Goal: Task Accomplishment & Management: Use online tool/utility

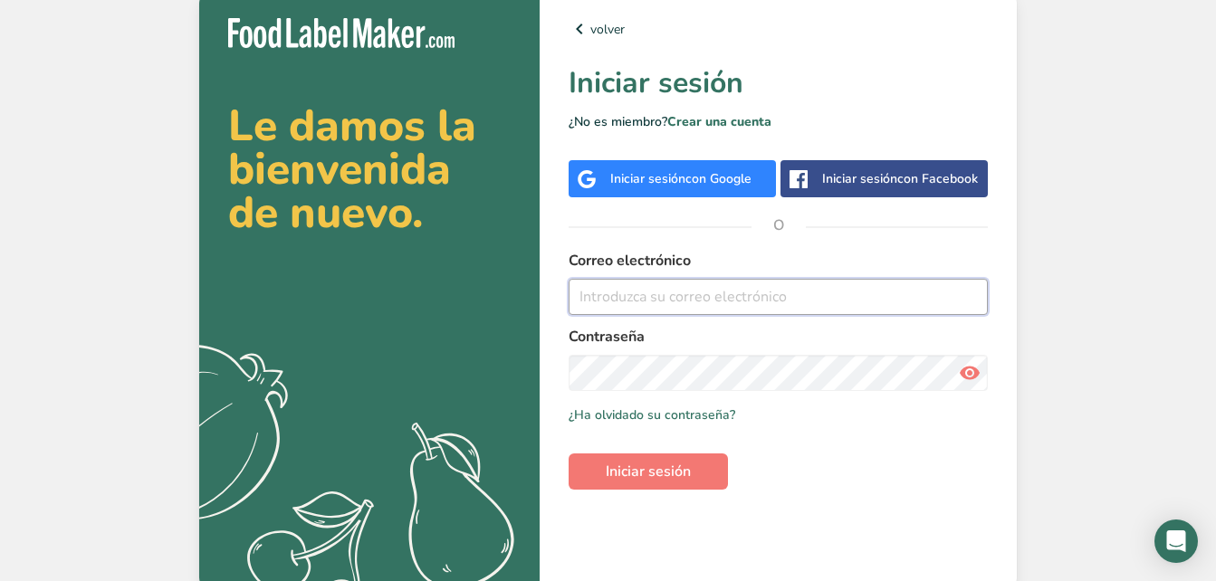
drag, startPoint x: 630, startPoint y: 310, endPoint x: 652, endPoint y: 309, distance: 21.8
click at [630, 310] on input "email" at bounding box center [778, 297] width 419 height 36
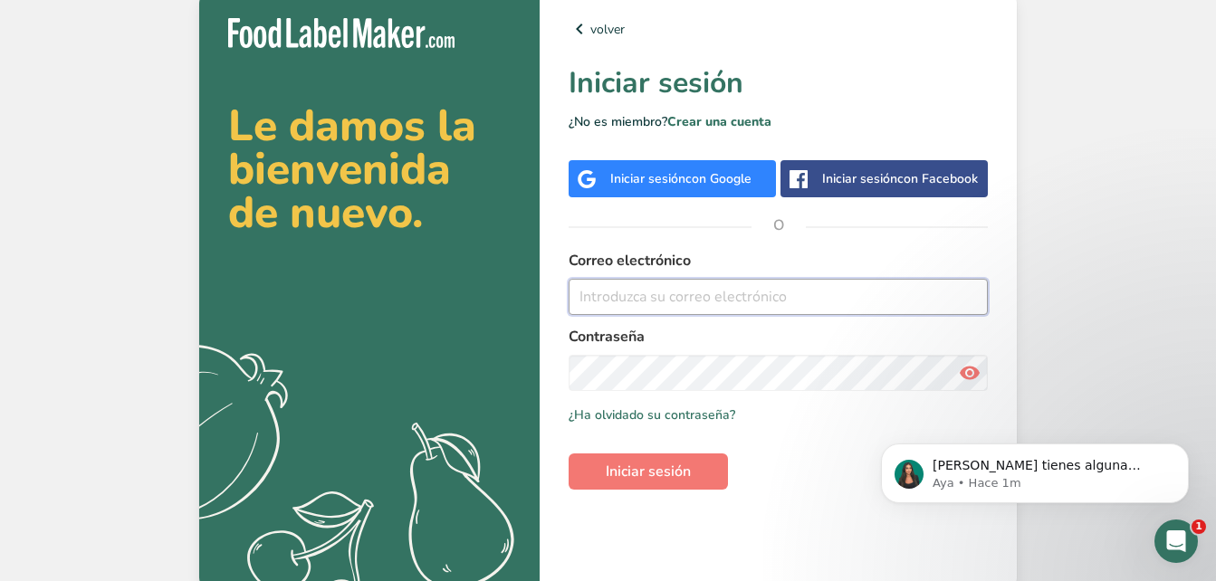
click at [754, 286] on input "email" at bounding box center [778, 297] width 419 height 36
type input "[PERSON_NAME][EMAIL_ADDRESS][PERSON_NAME][DOMAIN_NAME]"
click at [711, 398] on form "Correo electrónico [PERSON_NAME][EMAIL_ADDRESS][PERSON_NAME][DOMAIN_NAME] Contr…" at bounding box center [778, 370] width 419 height 240
click at [569, 454] on button "Iniciar sesión" at bounding box center [648, 472] width 159 height 36
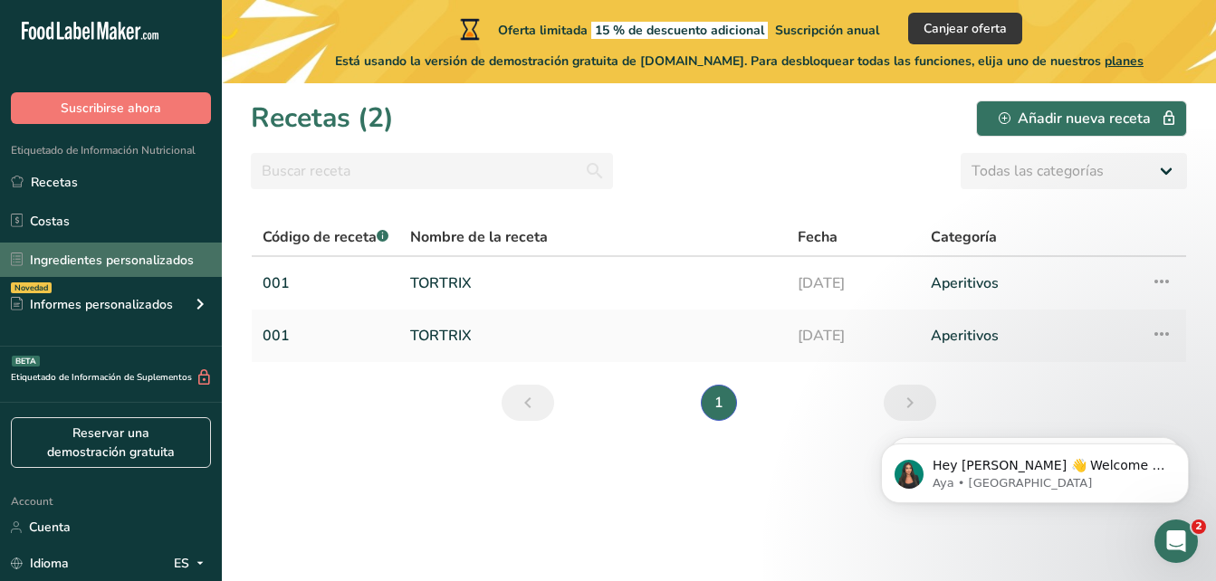
click at [166, 262] on link "Ingredientes personalizados" at bounding box center [111, 260] width 222 height 34
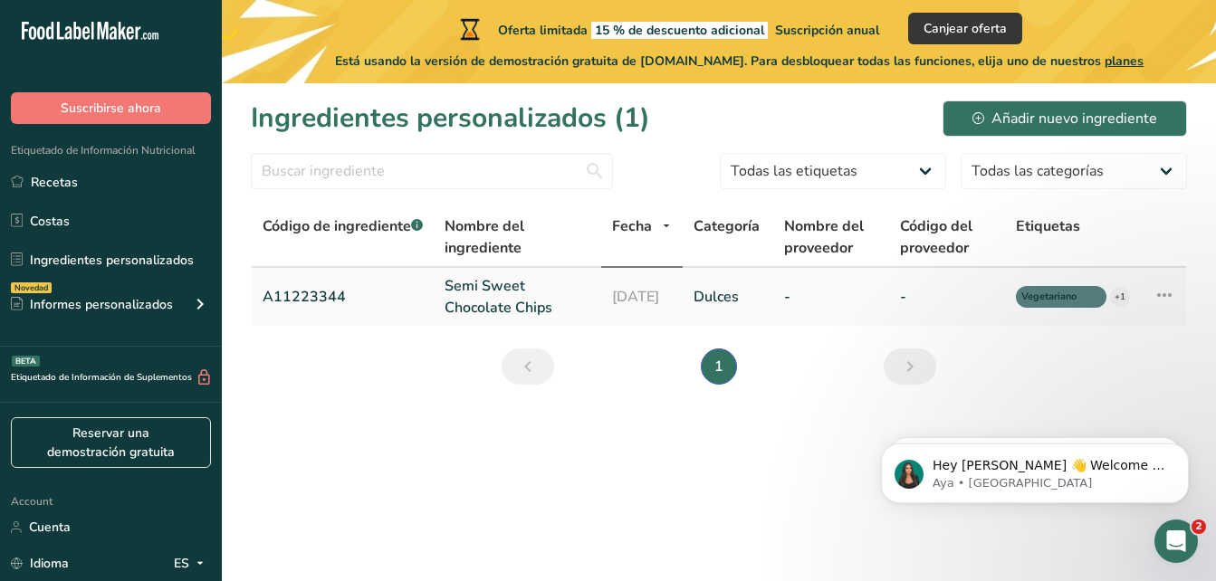
click at [456, 302] on link "Semi Sweet Chocolate Chips" at bounding box center [518, 296] width 146 height 43
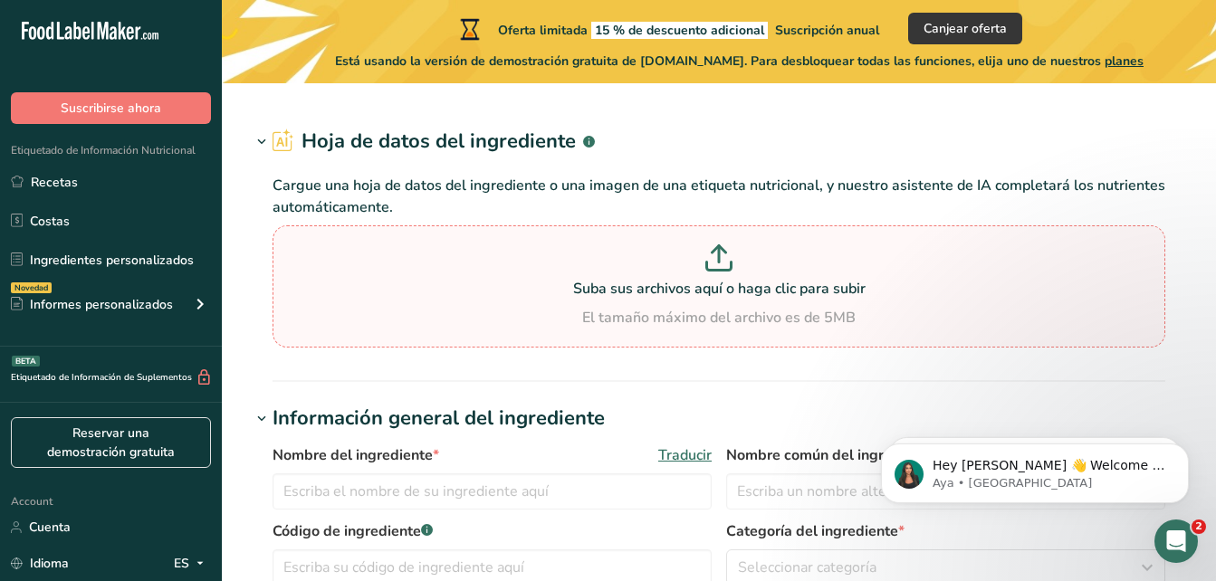
type input "Semi Sweet Chocolate Chips"
type input "Choco Chips"
type input "A11223344"
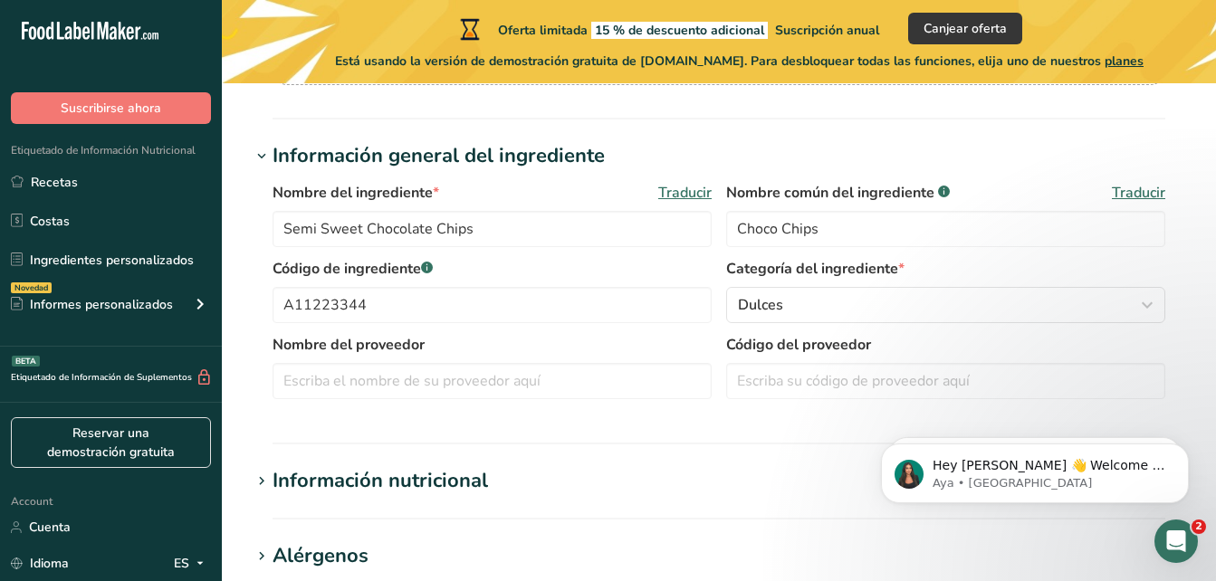
scroll to position [272, 0]
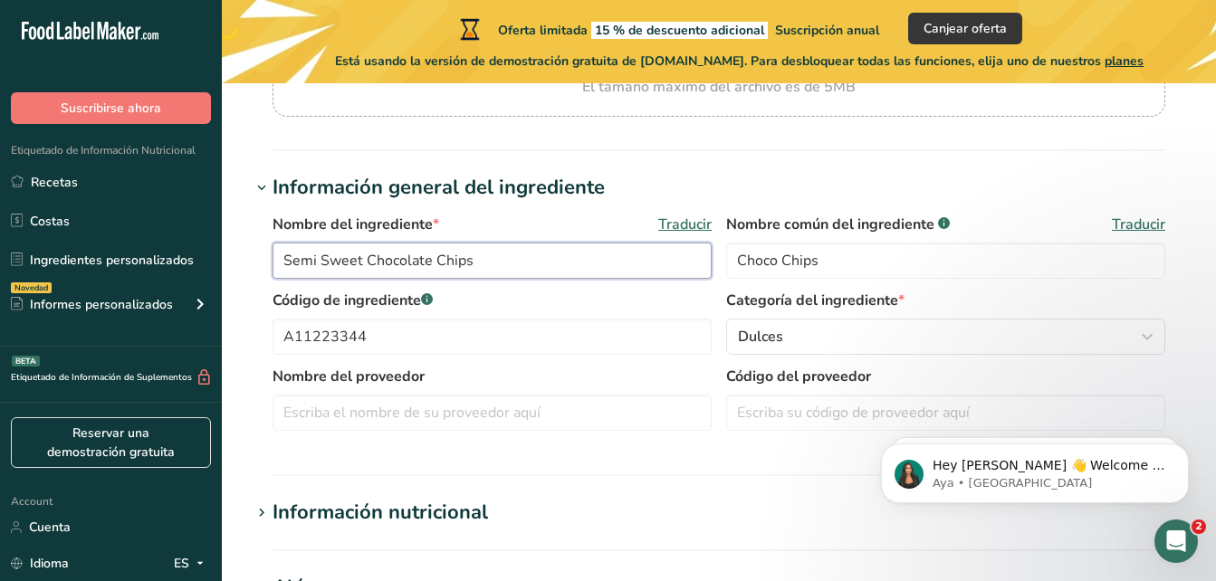
click at [450, 265] on input "Semi Sweet Chocolate Chips" at bounding box center [492, 261] width 439 height 36
click at [576, 267] on input "Semi Sweet Chocolate Chips" at bounding box center [492, 261] width 439 height 36
click at [842, 258] on input "Choco Chips" at bounding box center [945, 261] width 439 height 36
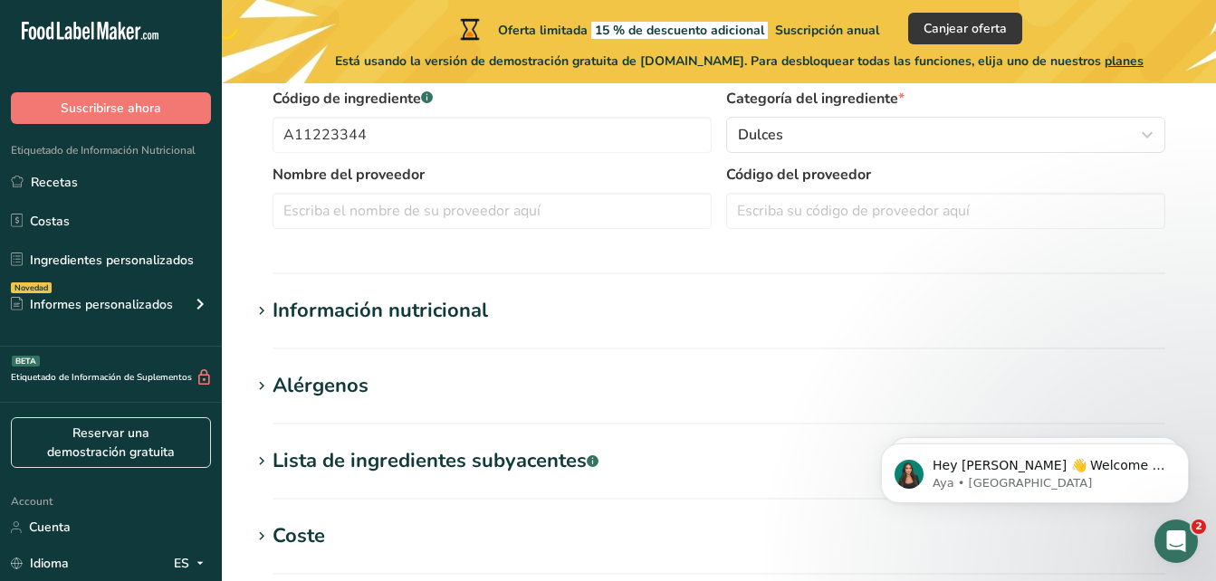
scroll to position [543, 0]
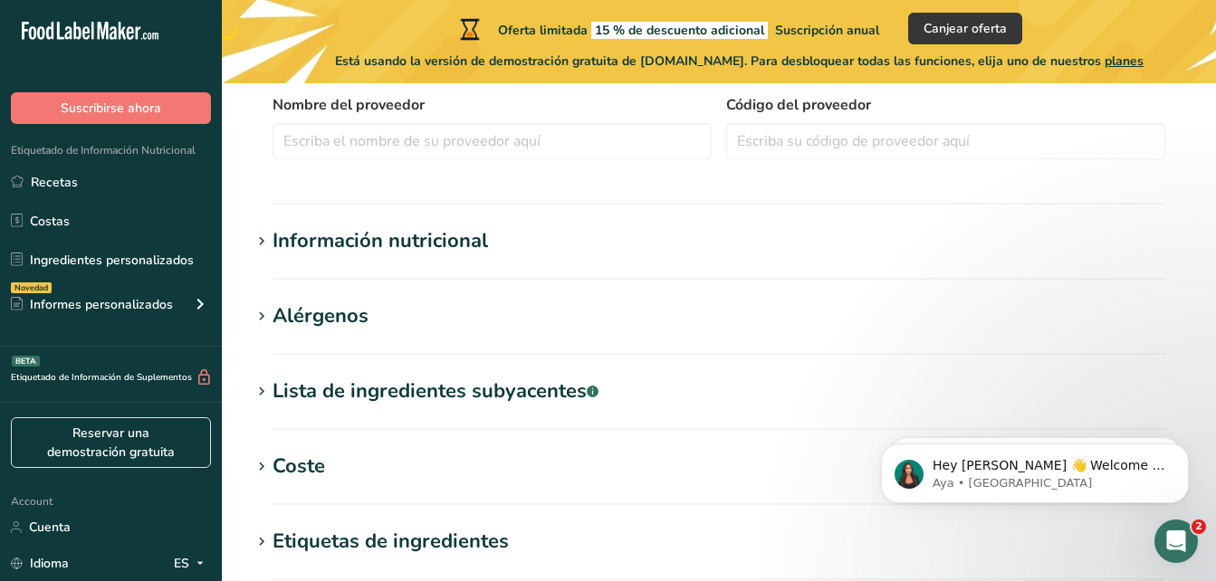
click at [273, 244] on div "Información nutricional" at bounding box center [381, 241] width 216 height 30
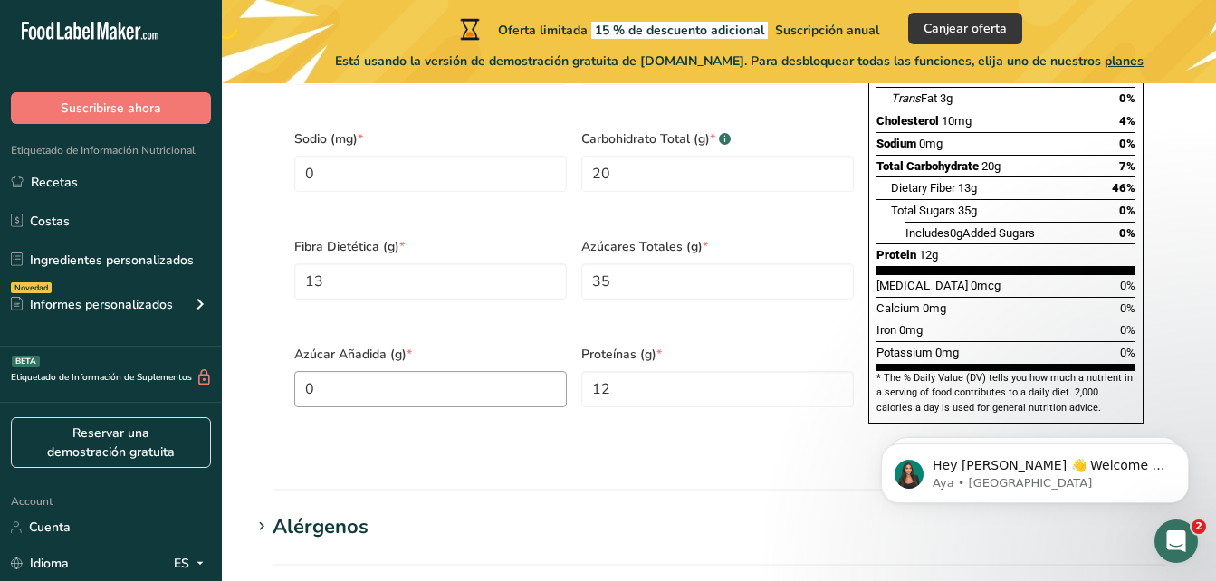
scroll to position [1359, 0]
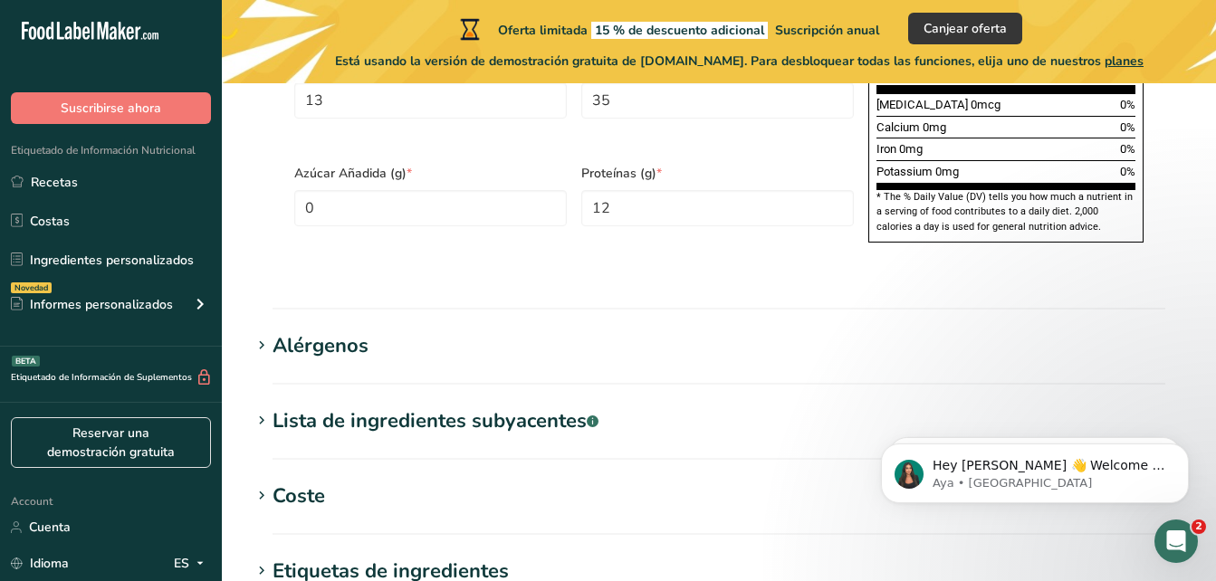
drag, startPoint x: 349, startPoint y: 312, endPoint x: 361, endPoint y: 312, distance: 12.7
click at [349, 331] on div "Alérgenos" at bounding box center [321, 346] width 96 height 30
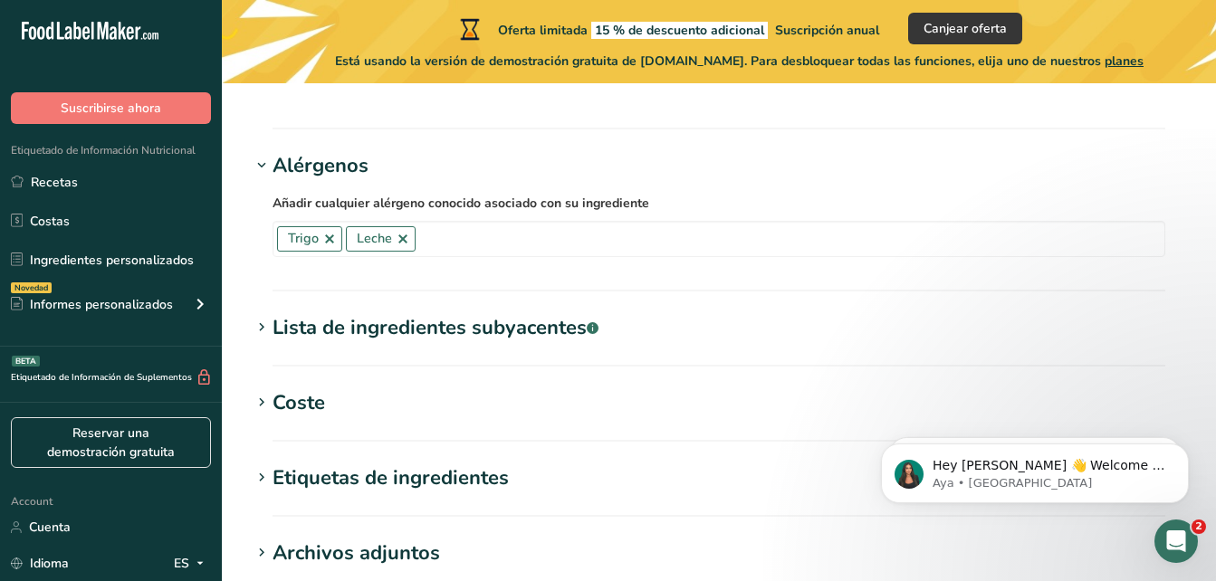
scroll to position [1540, 0]
click at [336, 312] on div "Lista de ingredientes subyacentes .a-a{fill:#347362;}.b-a{fill:#fff;}" at bounding box center [436, 327] width 326 height 30
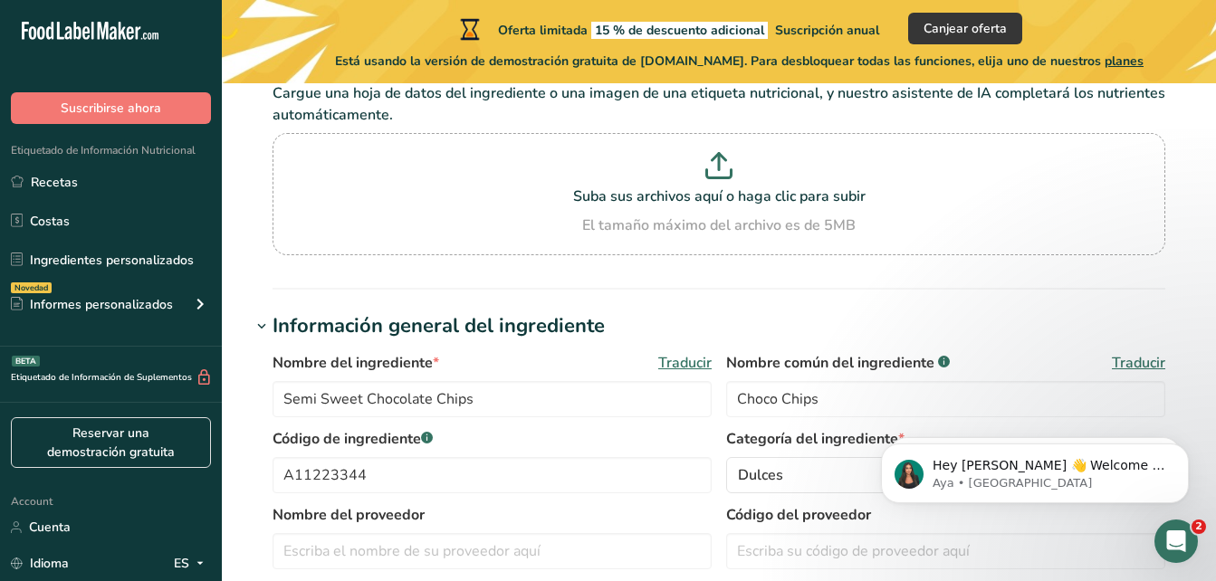
scroll to position [0, 0]
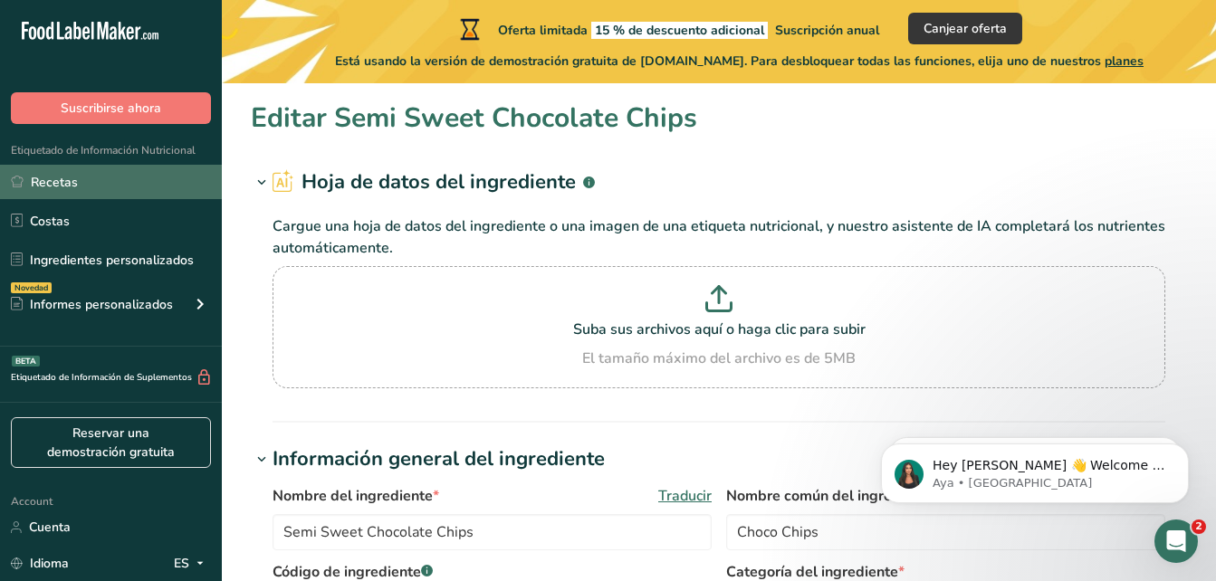
click at [91, 192] on link "Recetas" at bounding box center [111, 182] width 222 height 34
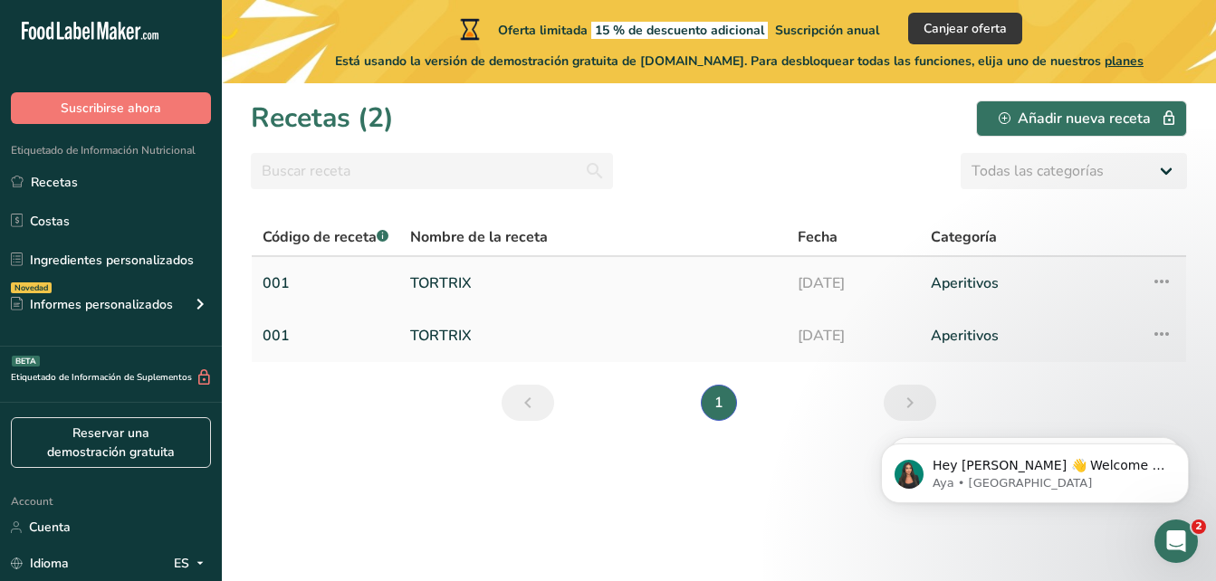
click at [604, 279] on link "TORTRIX" at bounding box center [593, 283] width 366 height 38
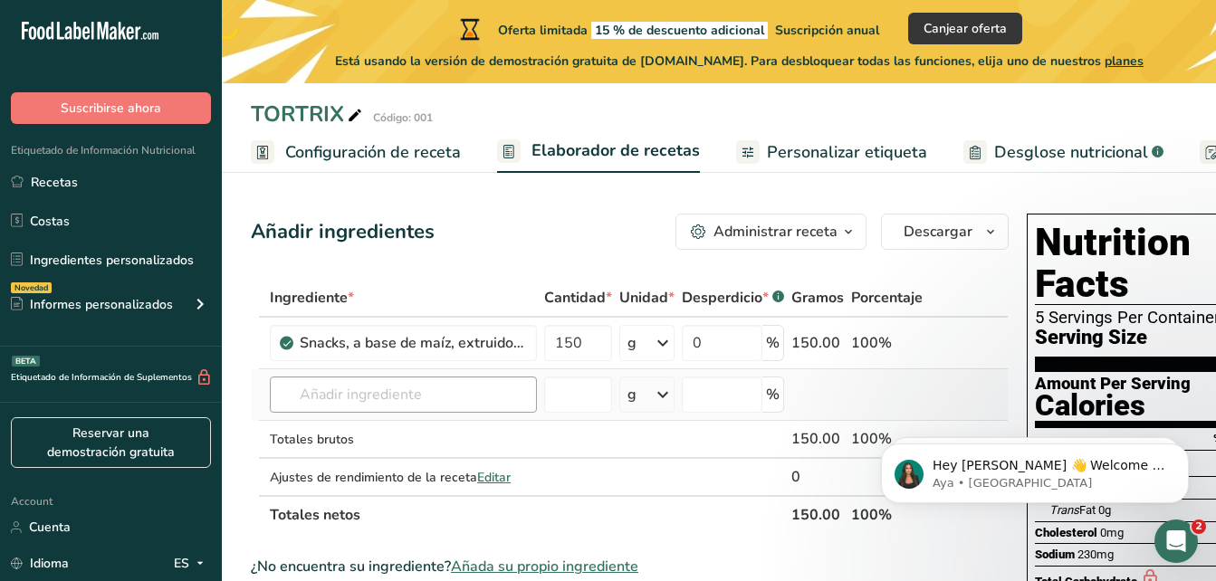
scroll to position [91, 0]
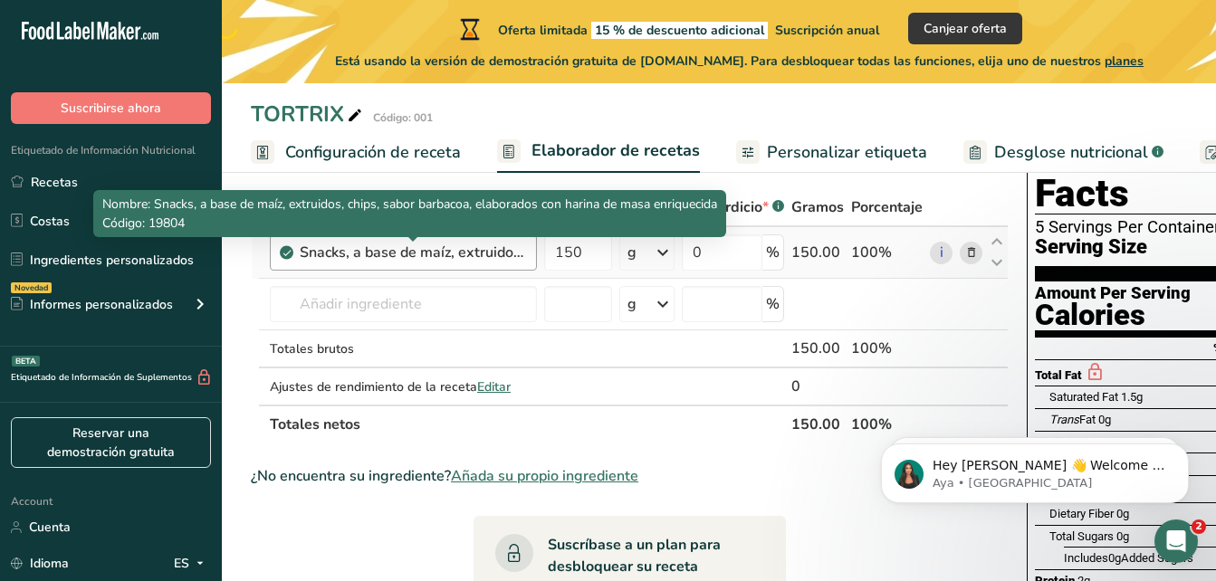
click at [505, 242] on div "Snacks, a base de maíz, extruidos, chips, sabor barbacoa, elaborados con harina…" at bounding box center [413, 253] width 226 height 22
click at [487, 260] on div "Snacks, a base de maíz, extruidos, chips, sabor barbacoa, elaborados con harina…" at bounding box center [413, 253] width 226 height 22
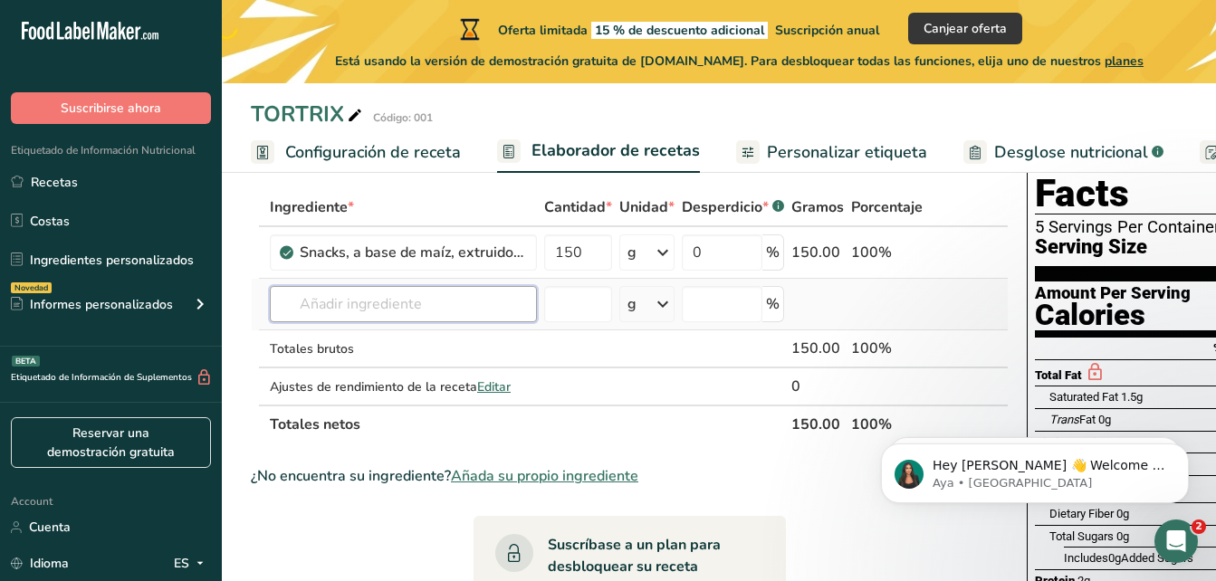
click at [425, 306] on input "text" at bounding box center [403, 304] width 267 height 36
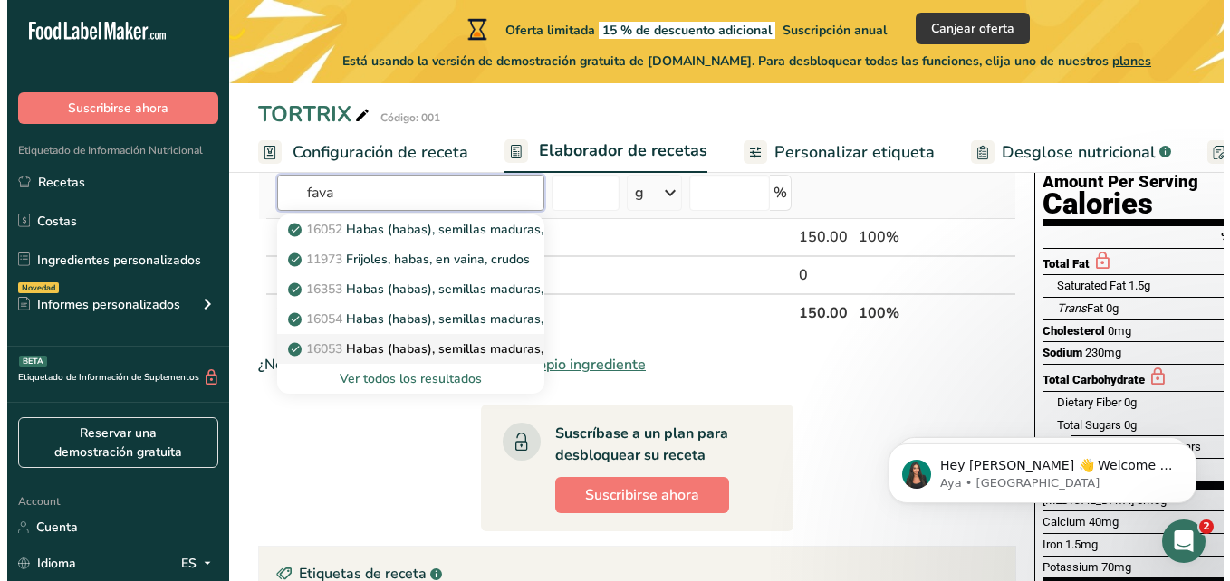
scroll to position [181, 0]
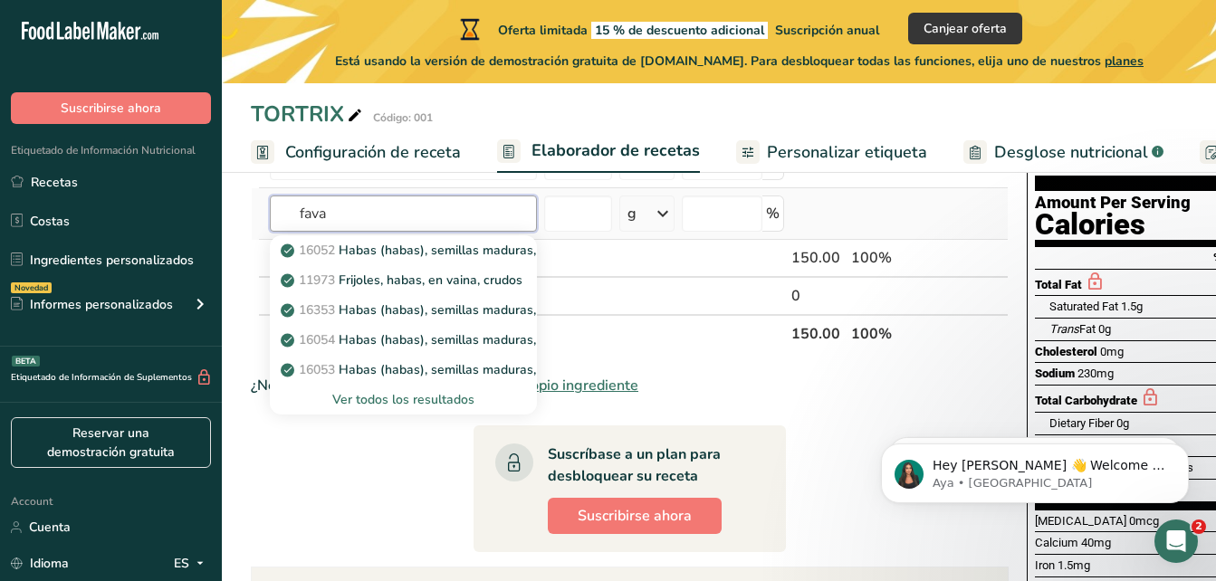
type input "fava"
click at [422, 396] on div "Ver todos los resultados" at bounding box center [403, 399] width 238 height 19
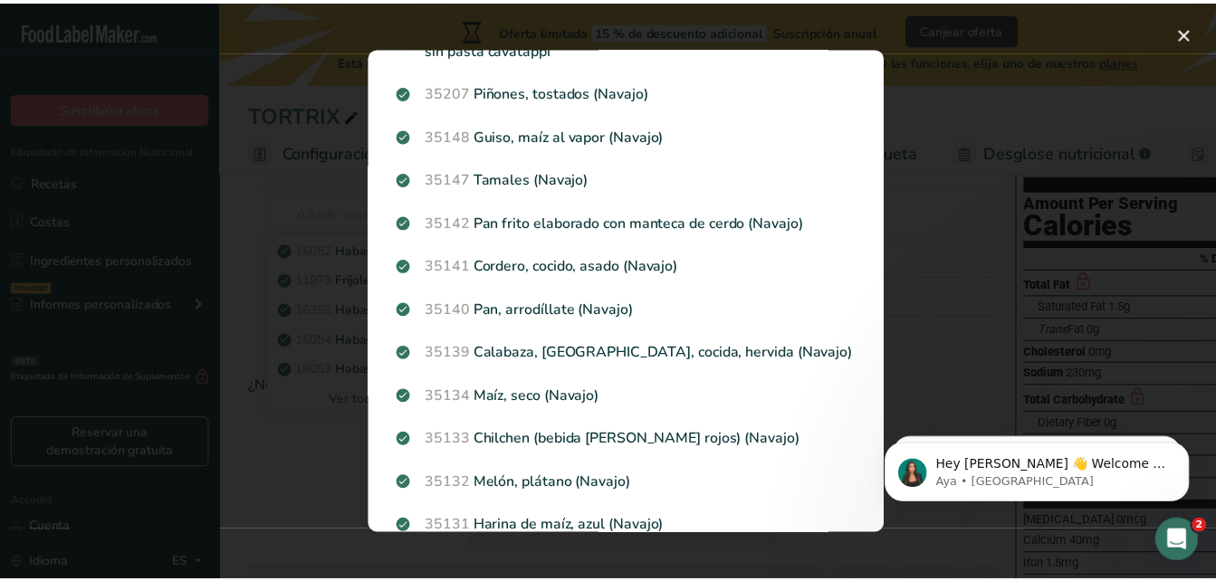
scroll to position [815, 0]
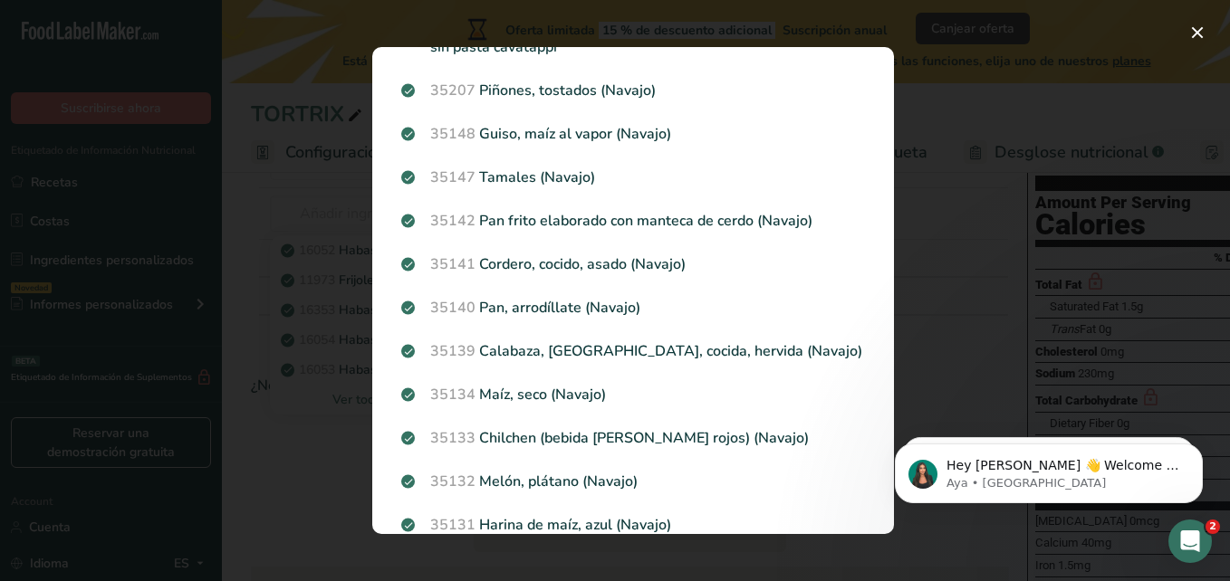
click at [975, 317] on div "Search results modal" at bounding box center [615, 290] width 1230 height 581
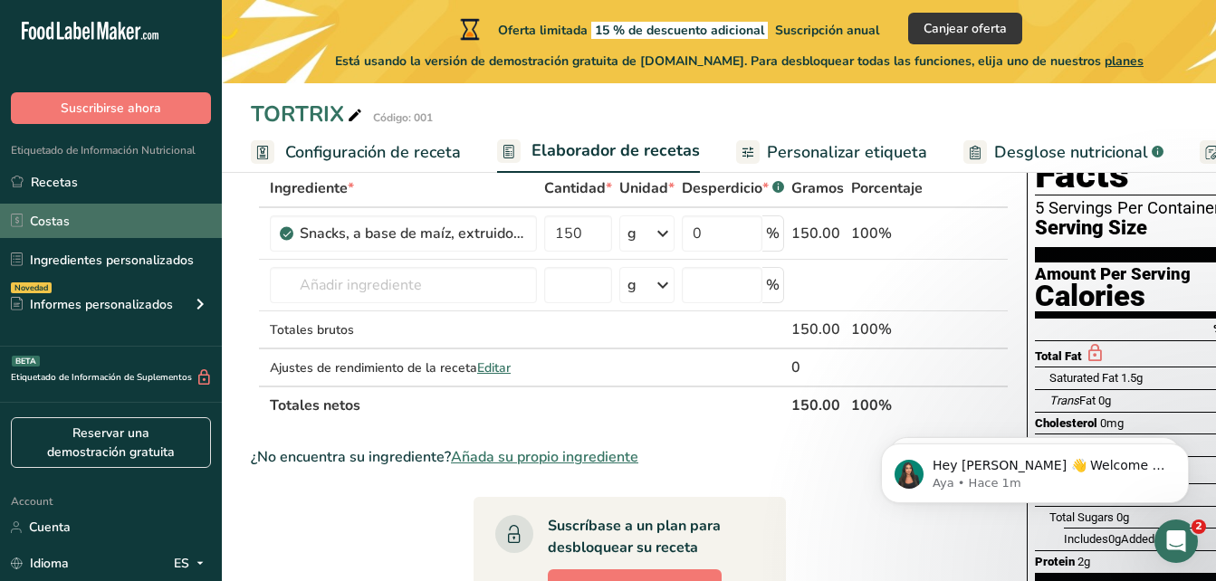
scroll to position [0, 0]
